Goal: Task Accomplishment & Management: Manage account settings

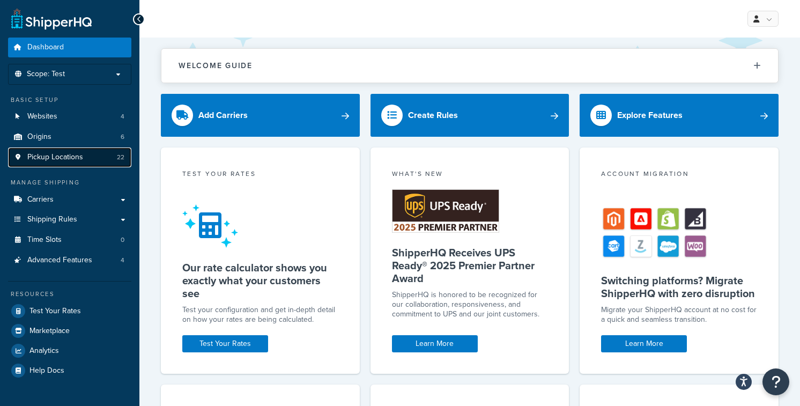
click at [71, 157] on span "Pickup Locations" at bounding box center [55, 157] width 56 height 9
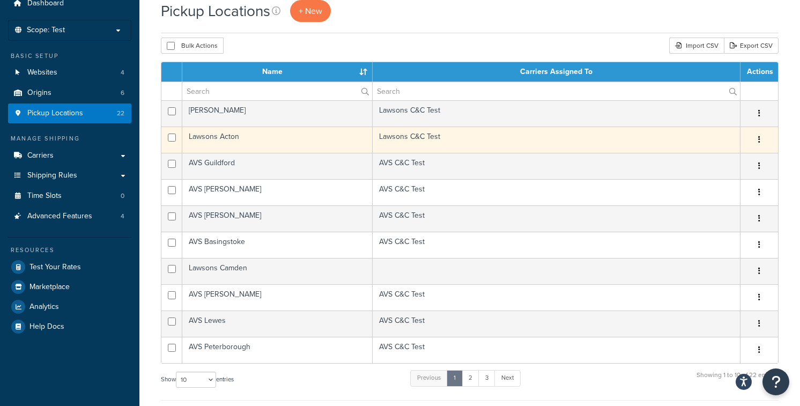
scroll to position [14, 0]
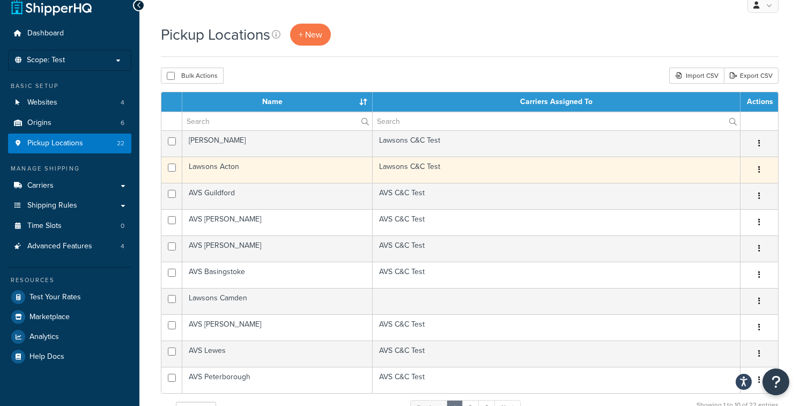
click at [256, 165] on td "Lawsons Acton" at bounding box center [277, 170] width 190 height 26
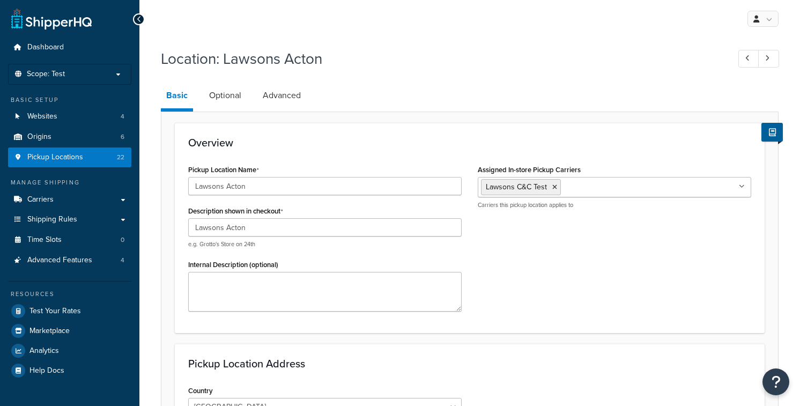
select select "1226"
click at [284, 99] on link "Advanced" at bounding box center [281, 96] width 49 height 26
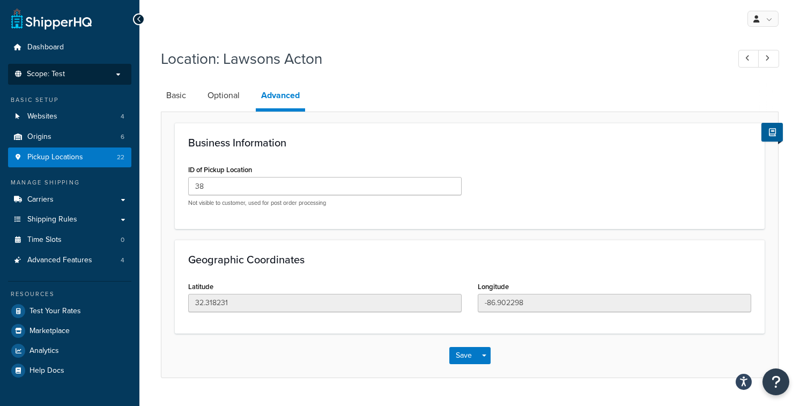
click at [121, 78] on p "Scope: Test" at bounding box center [70, 74] width 114 height 9
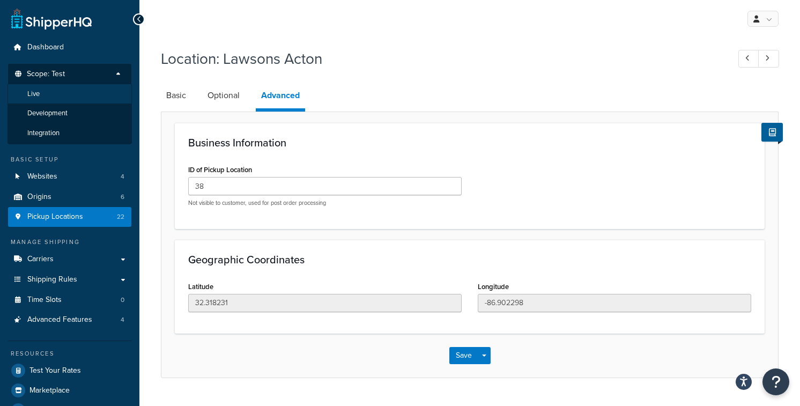
click at [83, 97] on li "Live" at bounding box center [70, 94] width 124 height 20
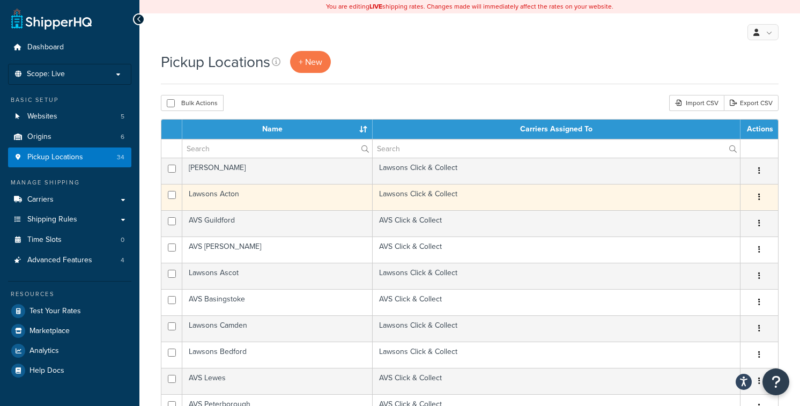
click at [228, 195] on td "Lawsons Acton" at bounding box center [277, 197] width 190 height 26
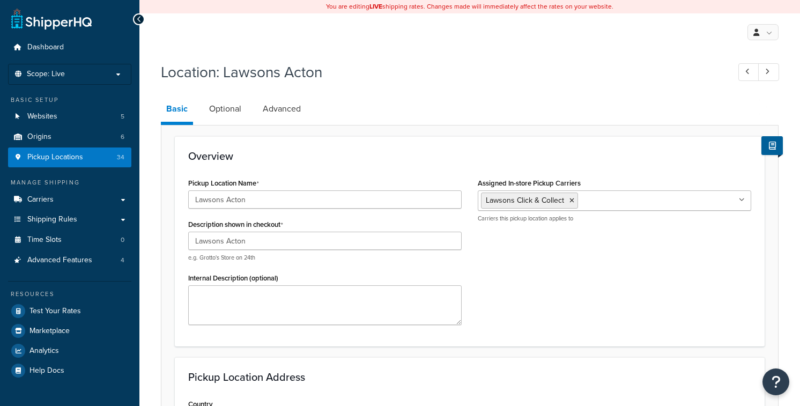
select select "1226"
click at [299, 110] on link "Advanced" at bounding box center [281, 109] width 49 height 26
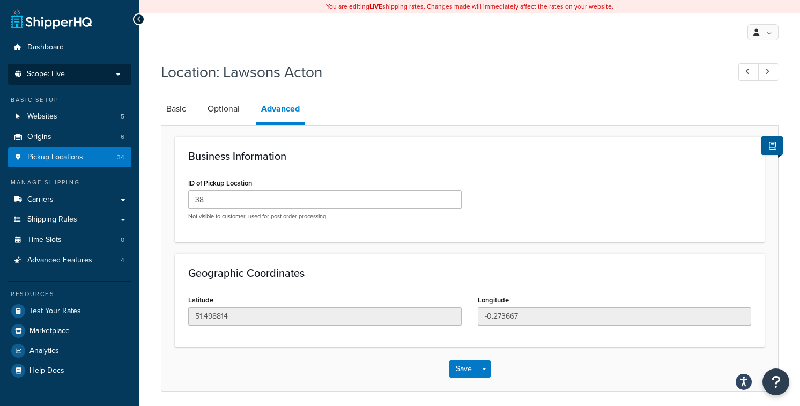
click at [108, 78] on li "Scope: Live" at bounding box center [69, 74] width 123 height 21
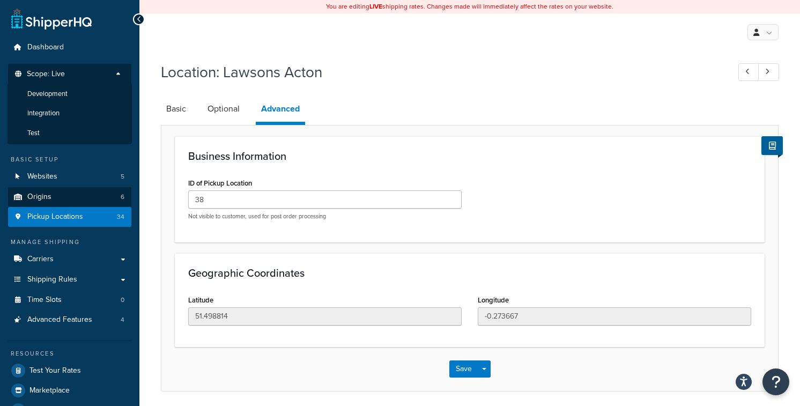
click at [68, 131] on li "Test" at bounding box center [70, 133] width 124 height 20
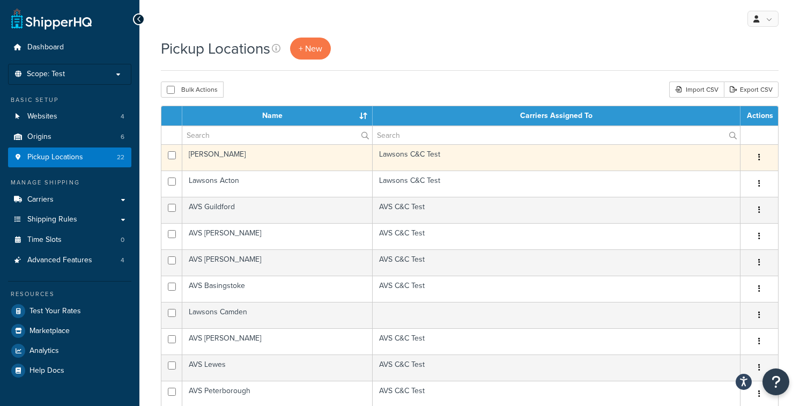
click at [240, 157] on td "[PERSON_NAME]" at bounding box center [277, 157] width 190 height 26
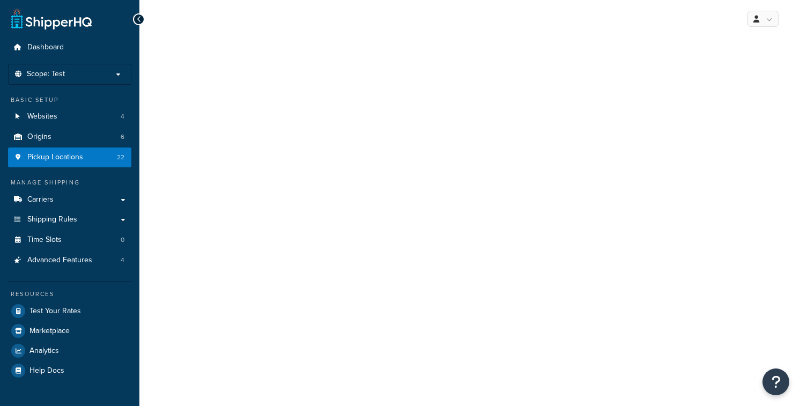
select select "1226"
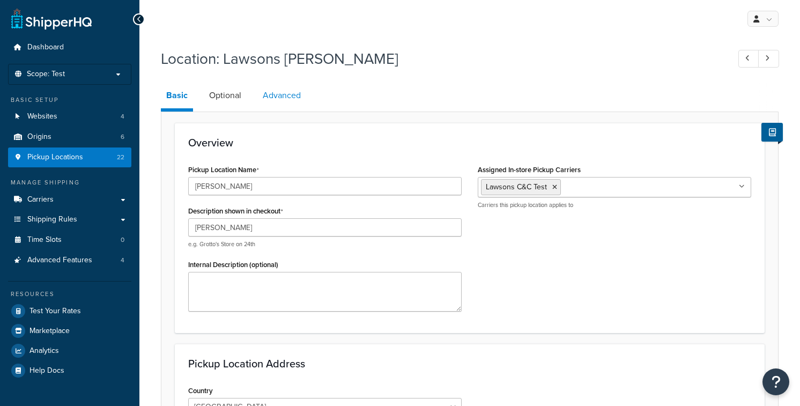
click at [288, 98] on link "Advanced" at bounding box center [281, 96] width 49 height 26
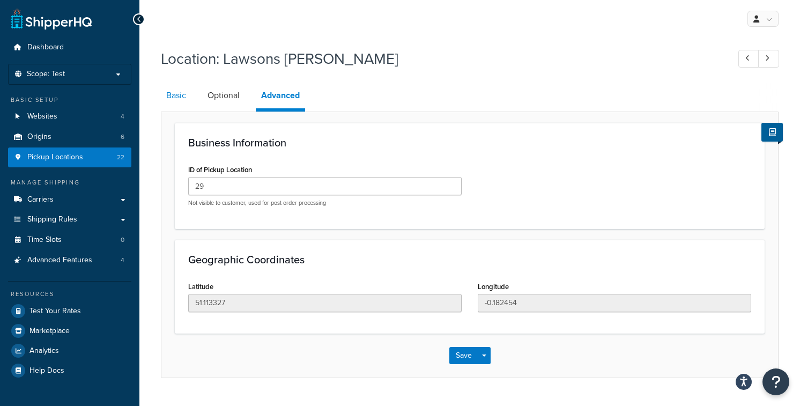
click at [184, 99] on link "Basic" at bounding box center [176, 96] width 31 height 26
select select "1226"
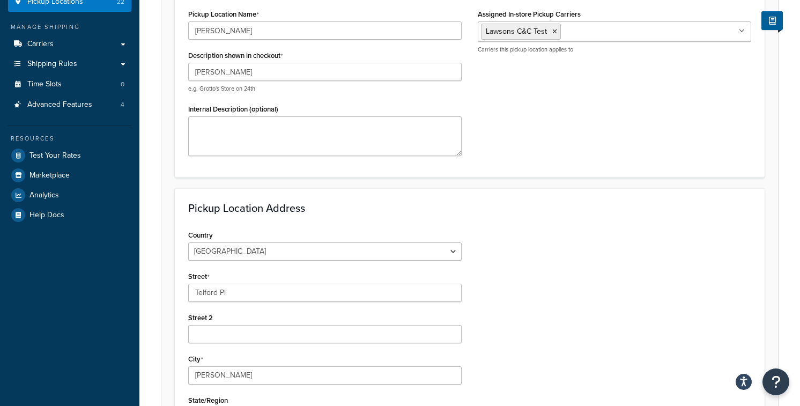
scroll to position [329, 0]
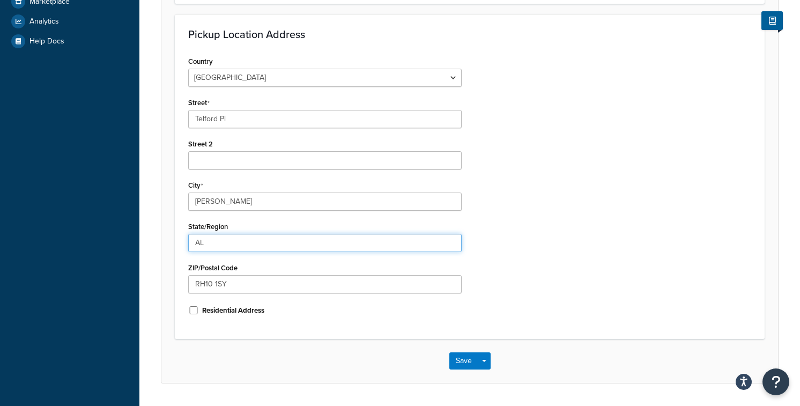
click at [212, 243] on input "AL" at bounding box center [324, 243] width 273 height 18
click at [552, 234] on div "Country [GEOGRAPHIC_DATA] [GEOGRAPHIC_DATA] [GEOGRAPHIC_DATA] [GEOGRAPHIC_DATA]…" at bounding box center [469, 190] width 579 height 272
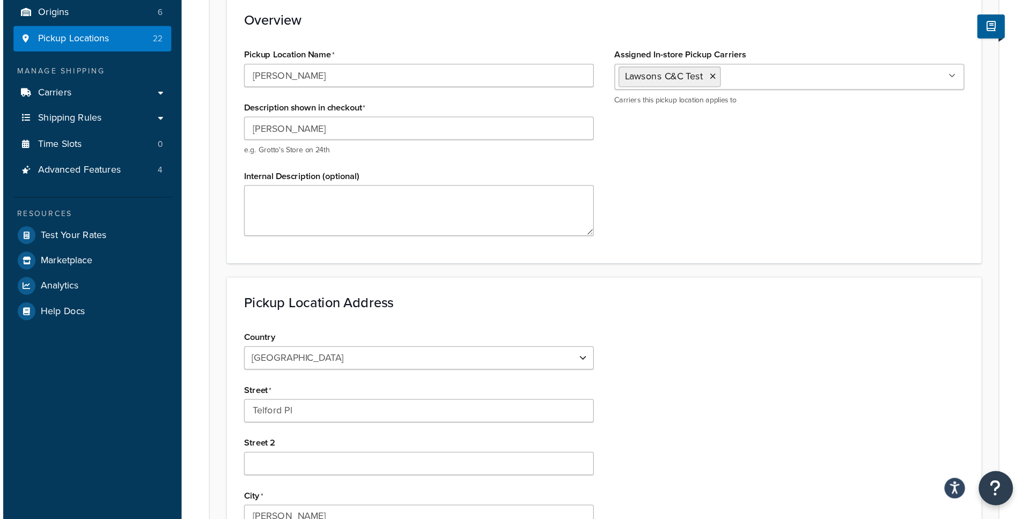
scroll to position [0, 0]
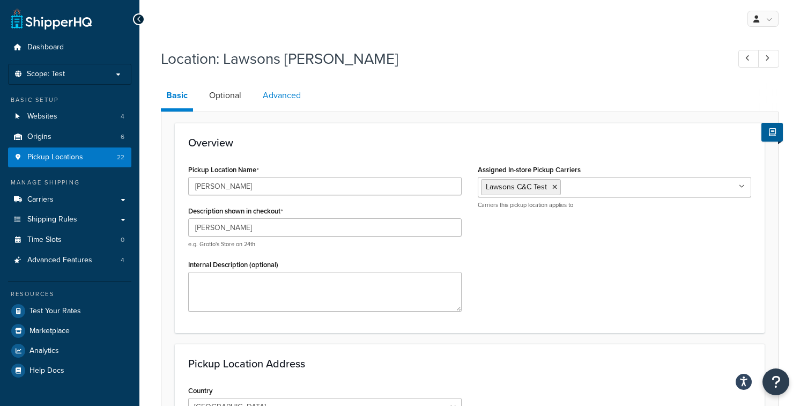
click at [279, 93] on link "Advanced" at bounding box center [281, 96] width 49 height 26
